Goal: Transaction & Acquisition: Obtain resource

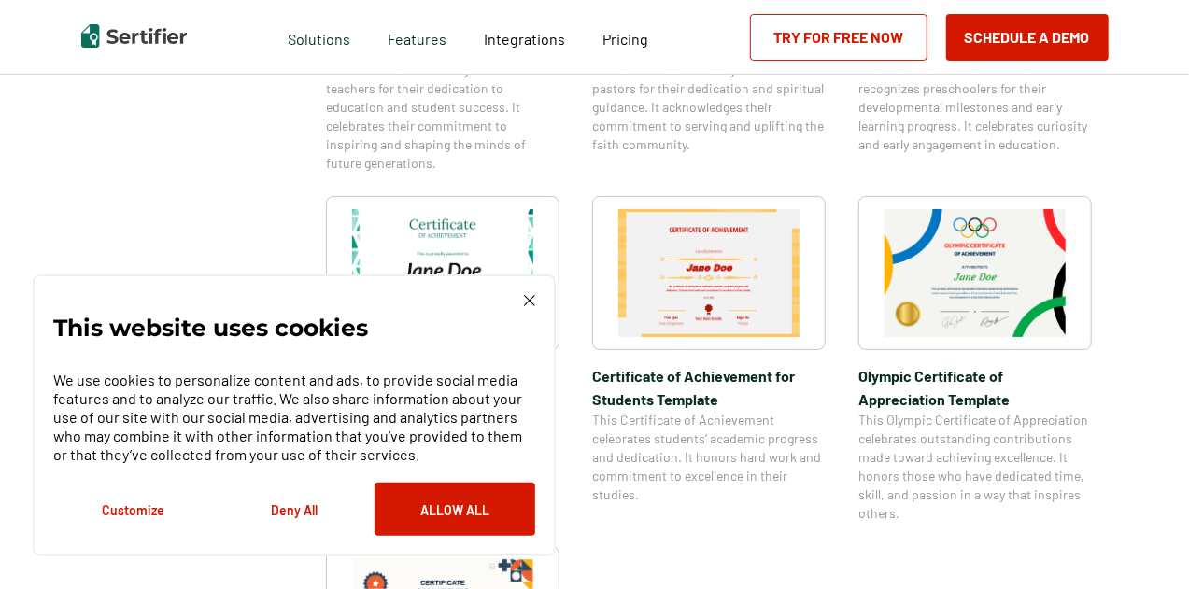
scroll to position [1237, 0]
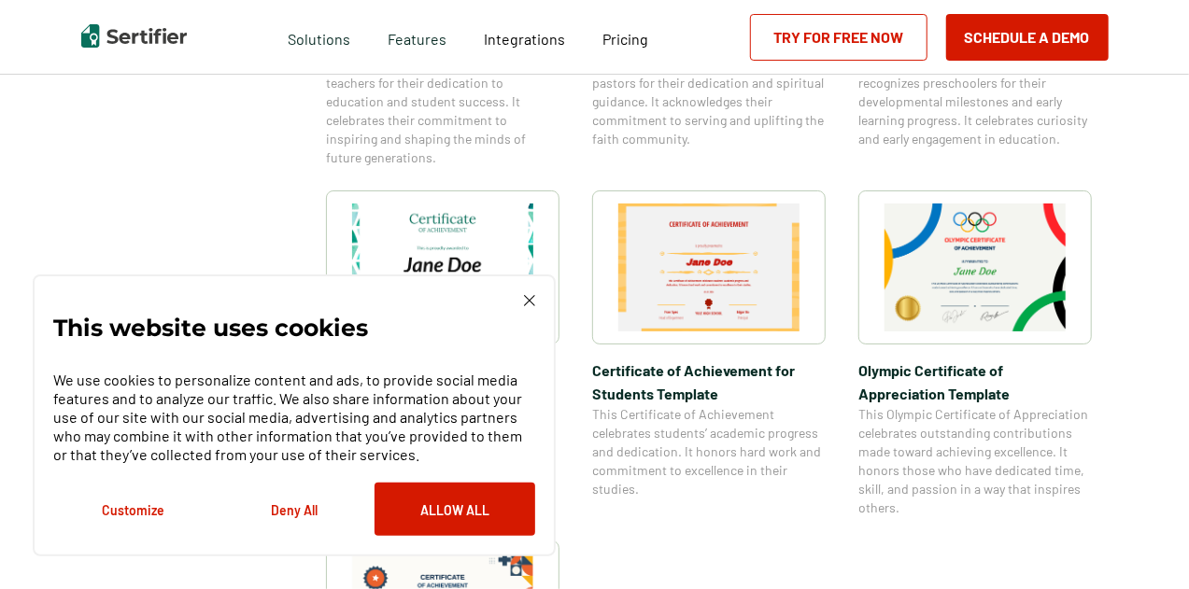
click at [971, 262] on img at bounding box center [975, 268] width 181 height 128
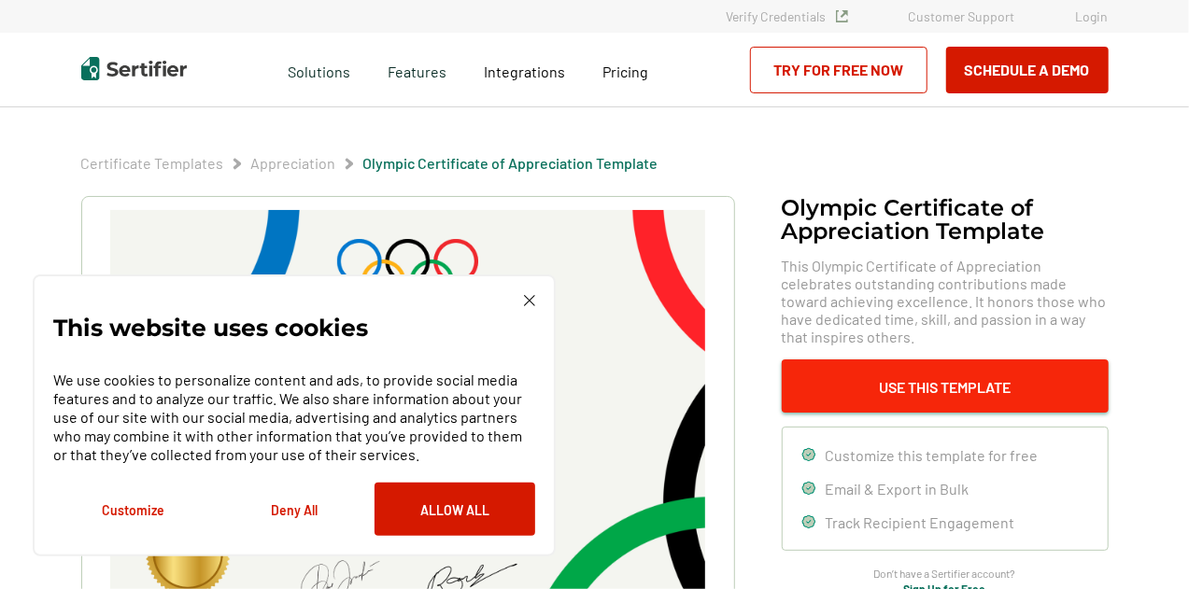
click at [978, 376] on button "Use This Template" at bounding box center [945, 386] width 327 height 53
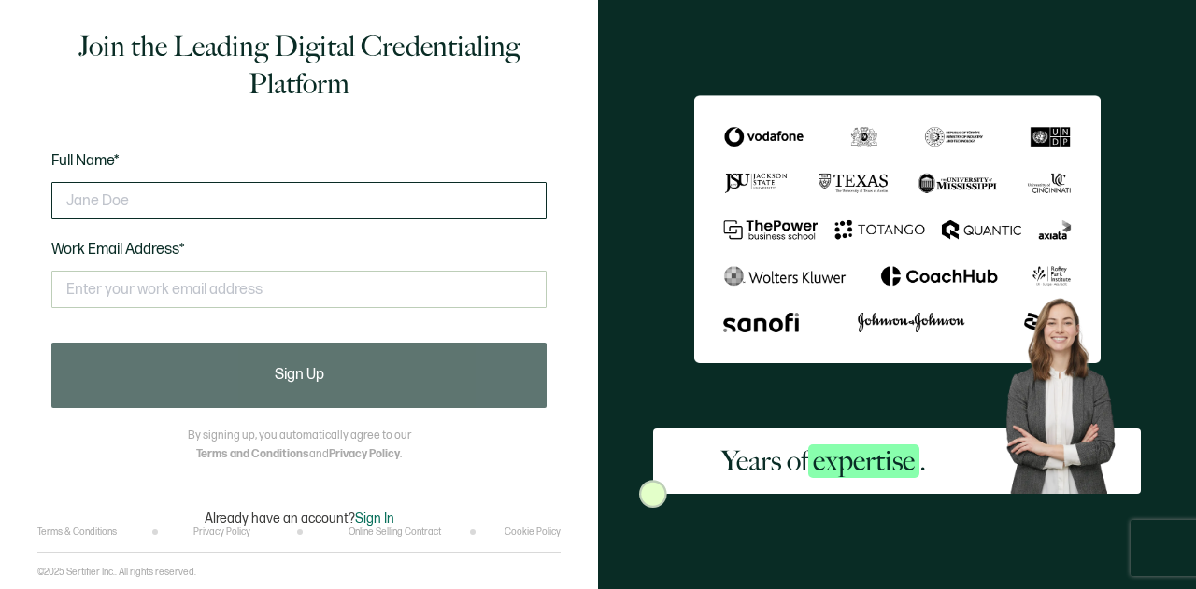
click at [404, 199] on input "text" at bounding box center [298, 200] width 495 height 37
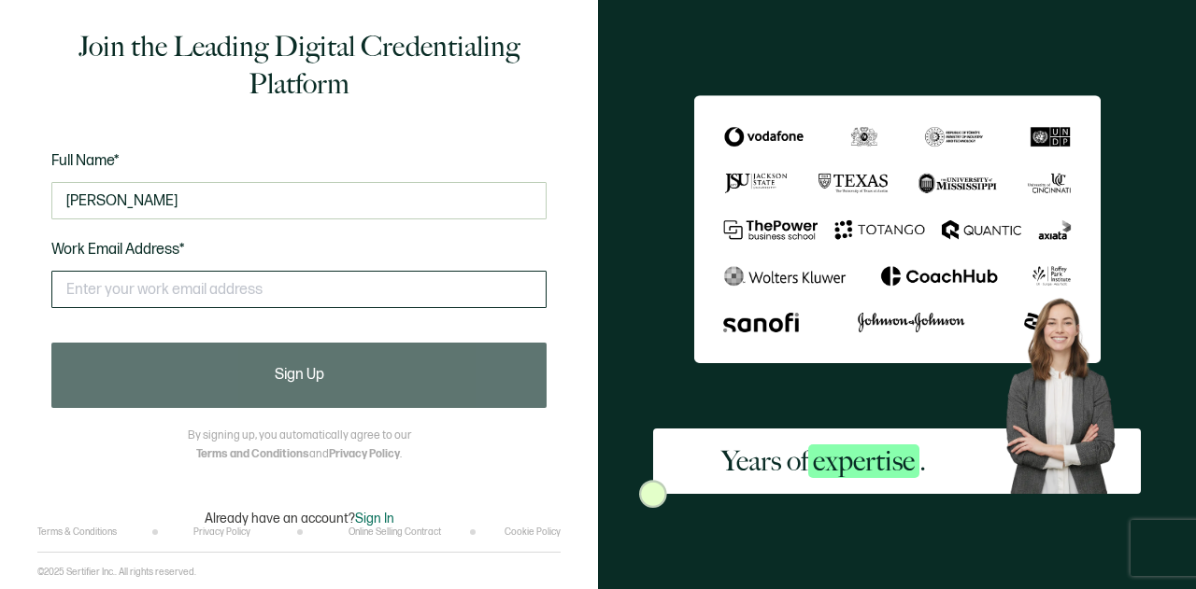
type input "[PERSON_NAME]"
click at [385, 286] on input "text" at bounding box center [298, 289] width 495 height 37
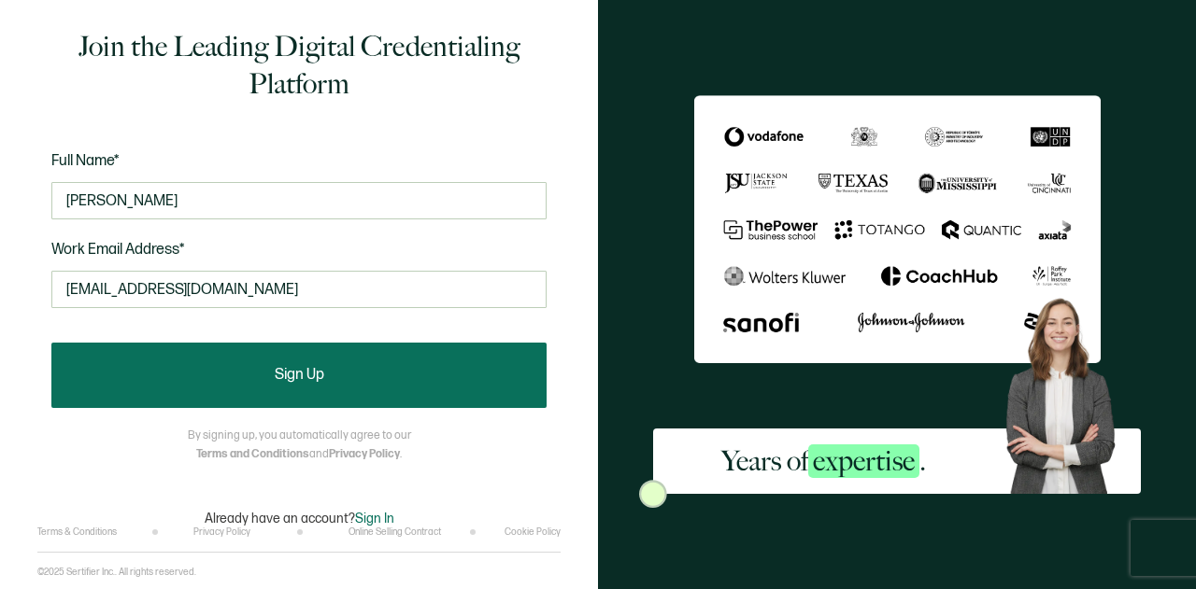
type input "[EMAIL_ADDRESS][DOMAIN_NAME]"
click at [301, 372] on span "Sign Up" at bounding box center [300, 375] width 50 height 15
